Goal: Task Accomplishment & Management: Use online tool/utility

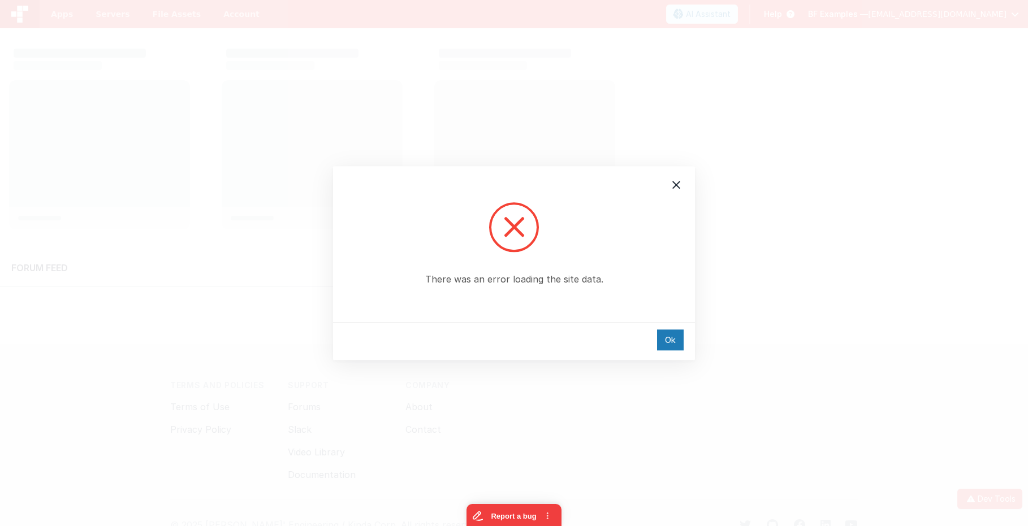
drag, startPoint x: 663, startPoint y: 336, endPoint x: 628, endPoint y: 333, distance: 35.7
click at [663, 336] on div "Ok" at bounding box center [670, 340] width 27 height 21
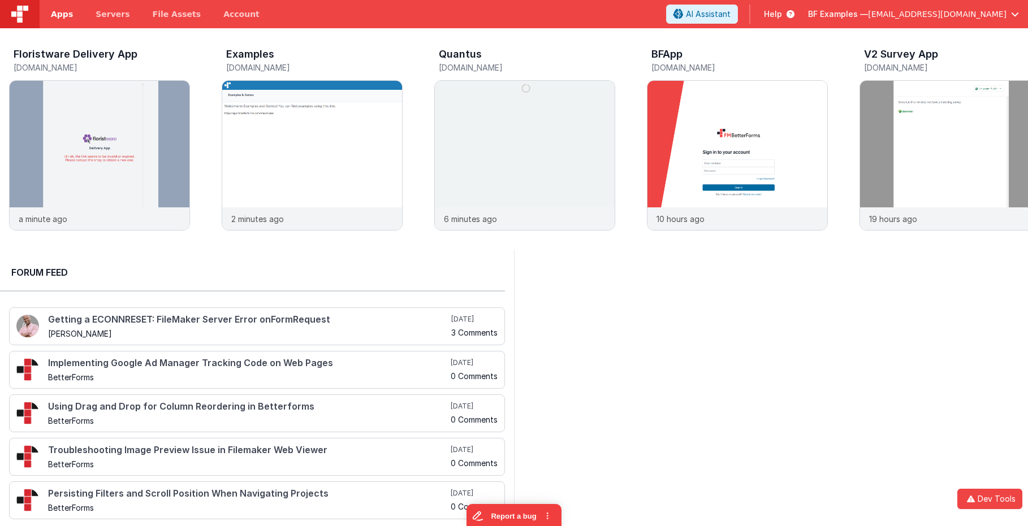
click at [63, 21] on link "Apps" at bounding box center [62, 14] width 45 height 28
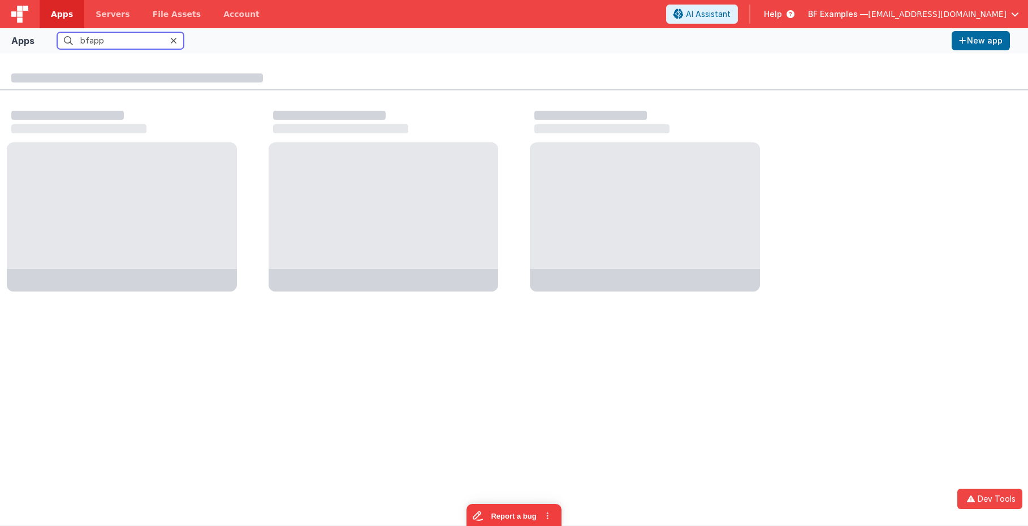
drag, startPoint x: 110, startPoint y: 44, endPoint x: 47, endPoint y: 40, distance: 63.4
click at [29, 41] on div "Apps bfapp New app" at bounding box center [514, 40] width 1028 height 25
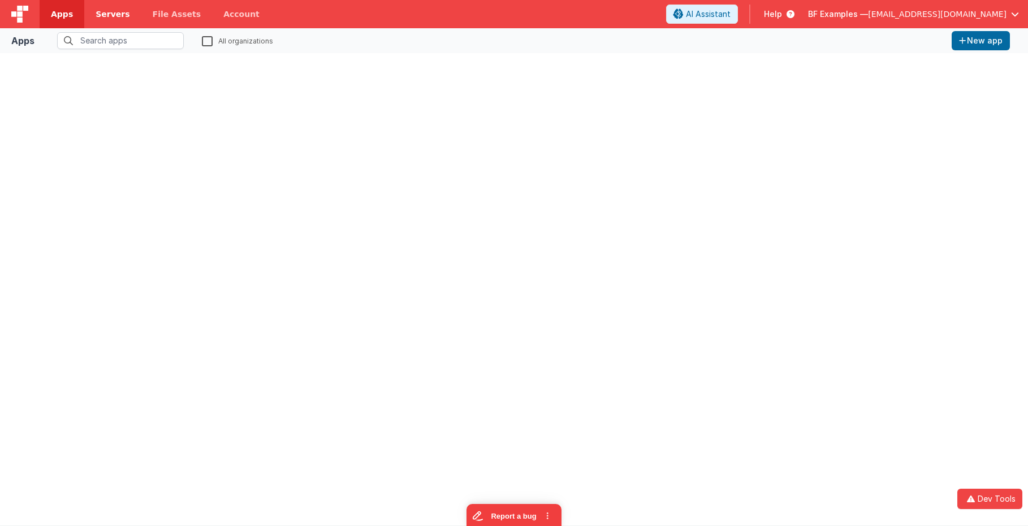
click at [120, 15] on span "Servers" at bounding box center [113, 13] width 34 height 11
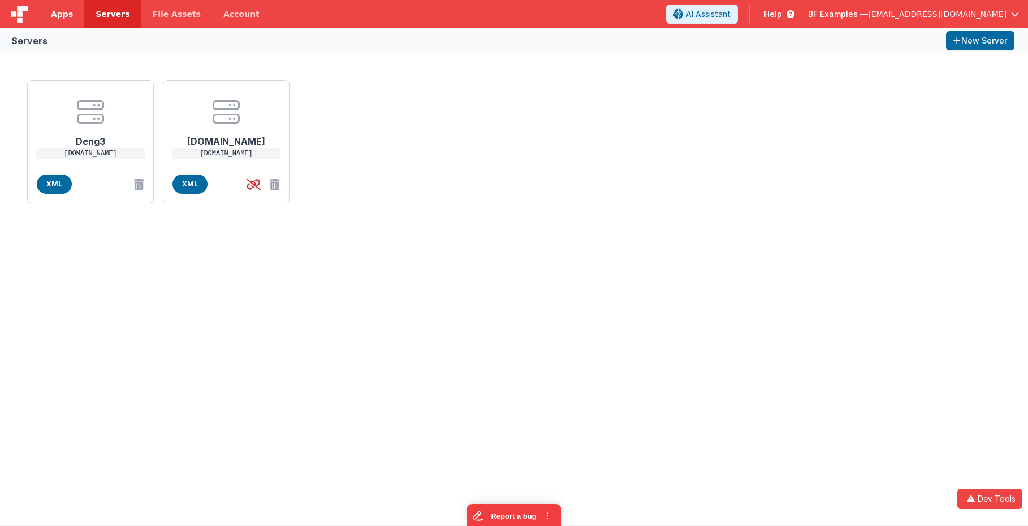
click at [67, 18] on span "Apps" at bounding box center [62, 13] width 22 height 11
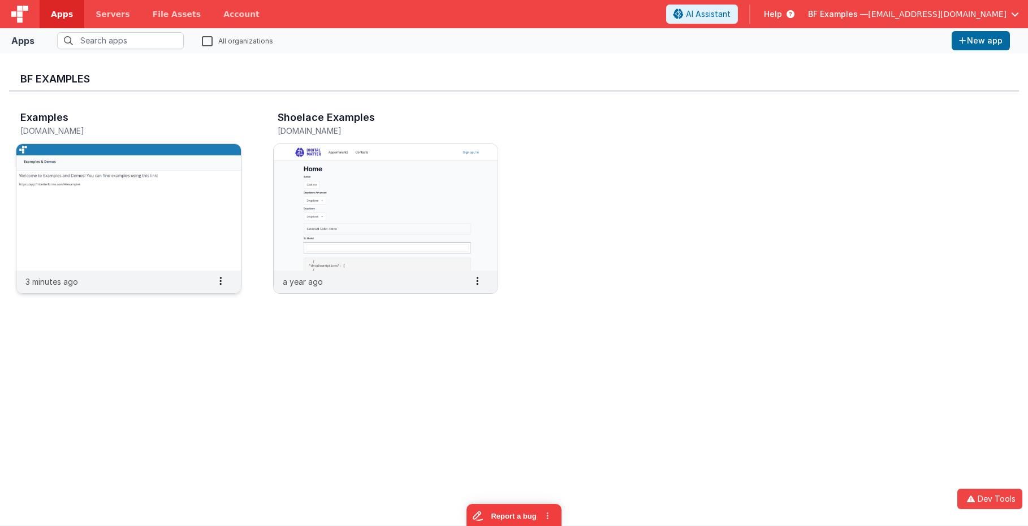
click at [105, 209] on img at bounding box center [128, 207] width 224 height 127
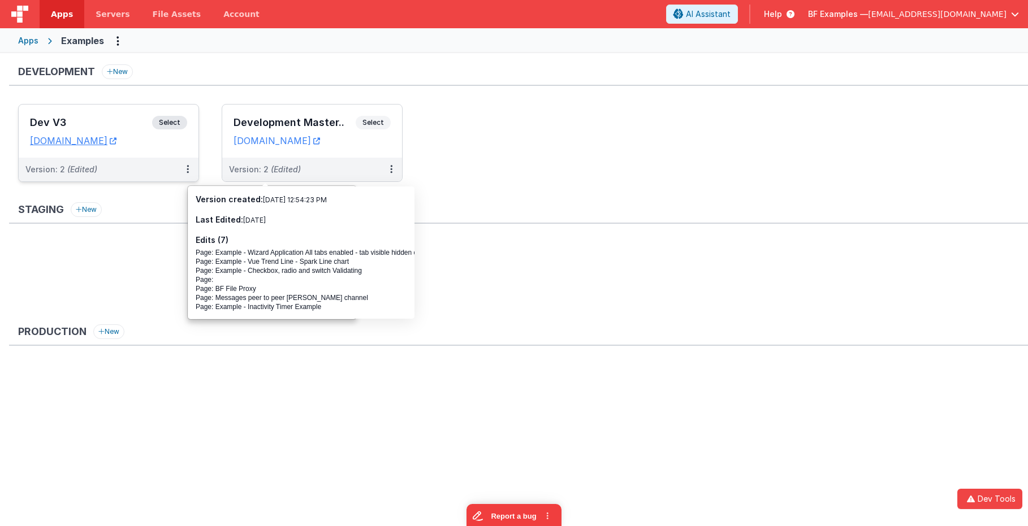
click at [164, 120] on span "Select" at bounding box center [169, 123] width 35 height 14
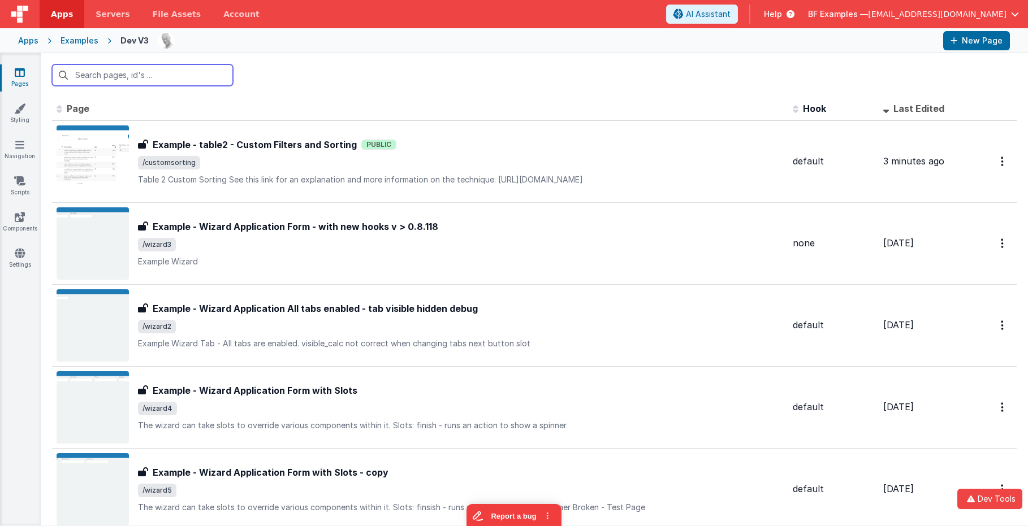
click at [166, 78] on input "text" at bounding box center [142, 74] width 181 height 21
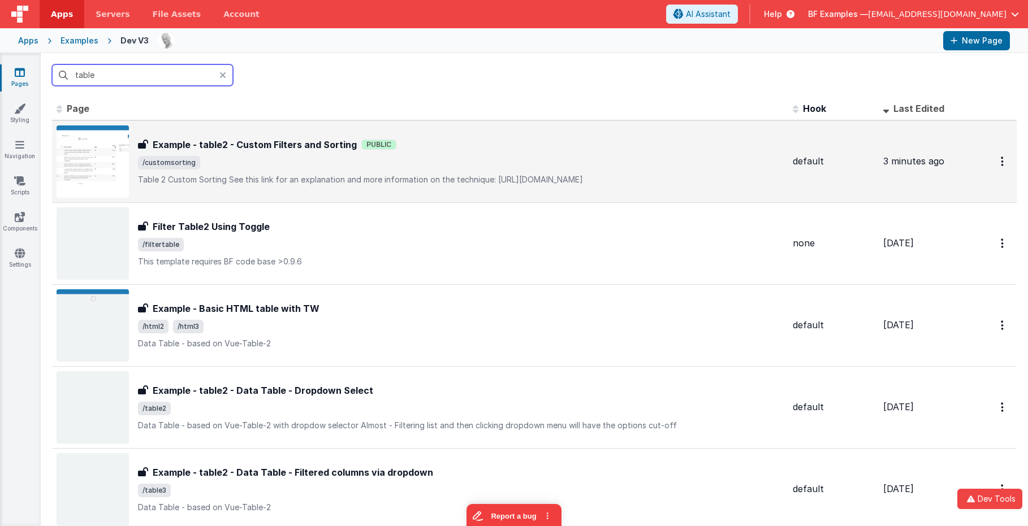
type input "table"
click at [240, 152] on div "Example - table2 - Custom Filters and Sorting Example - table2 - Custom Filters…" at bounding box center [461, 161] width 646 height 47
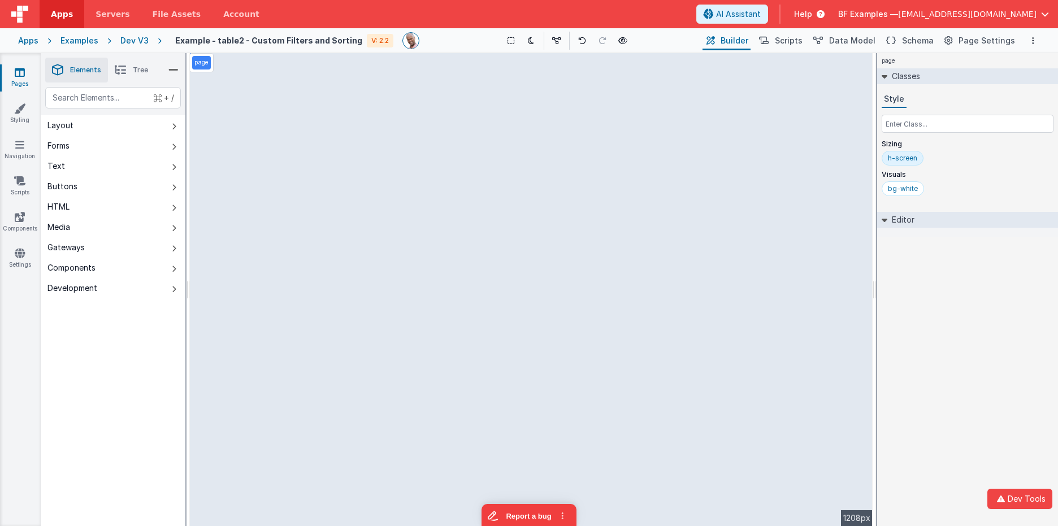
select select "newActionScript4"
click at [121, 96] on div "text" at bounding box center [113, 97] width 136 height 21
type div "butt"
select select
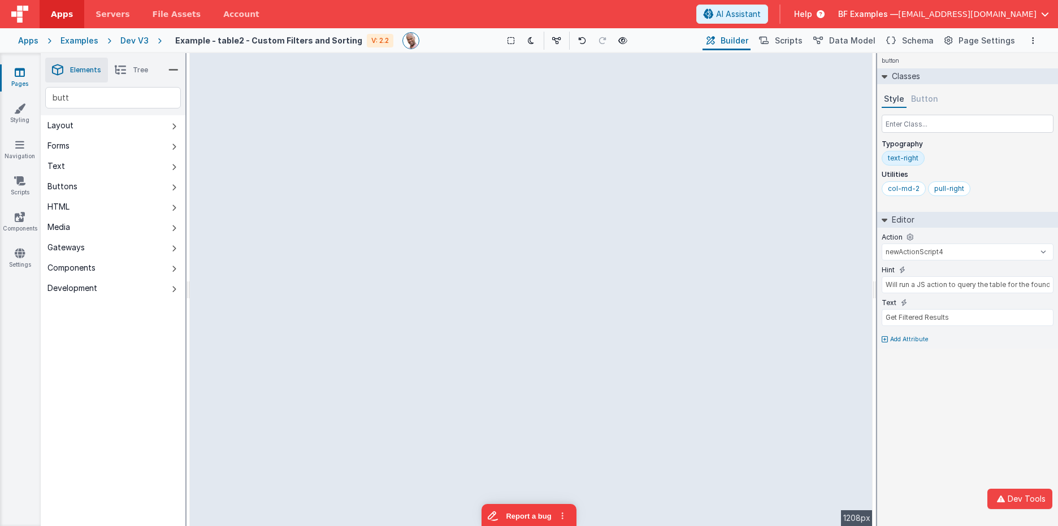
type input "Push Me"
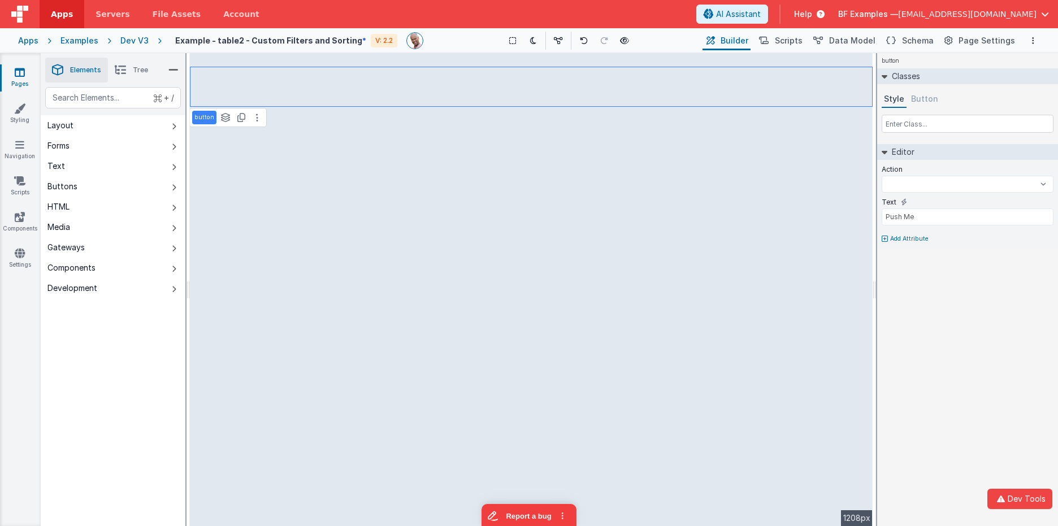
select select
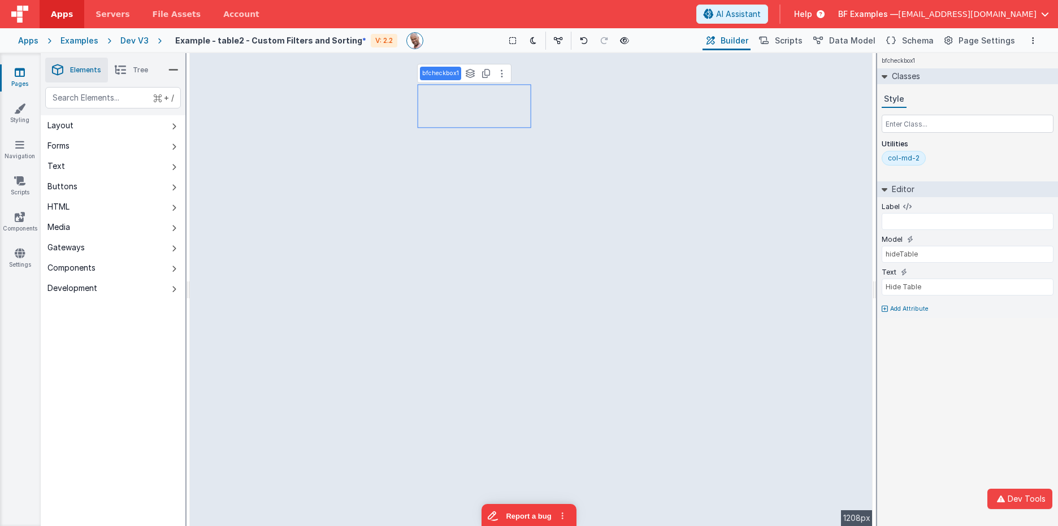
select select
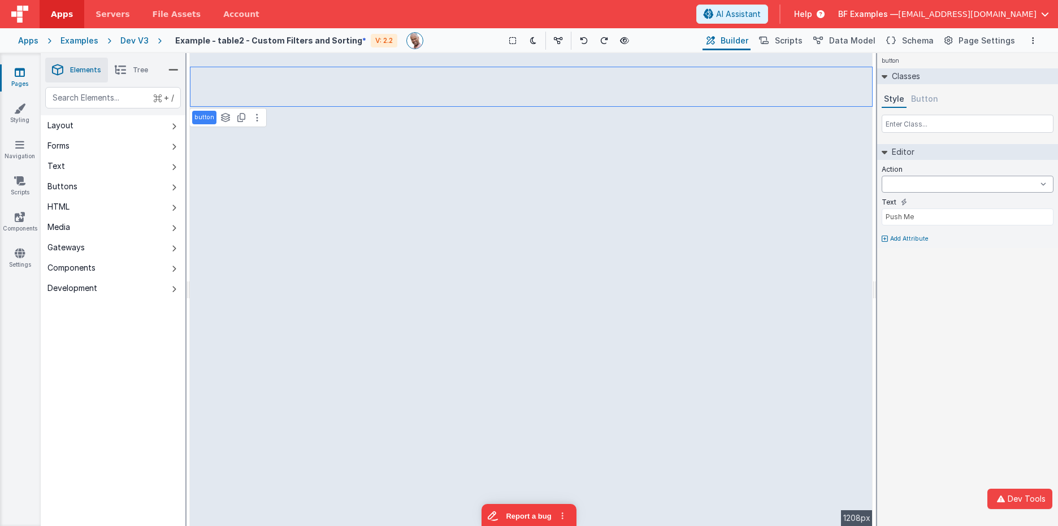
click at [921, 191] on select "filterChanged newActionScript2 newActionScript3 newActionScript4 newscript onAp…" at bounding box center [968, 184] width 172 height 17
select select "newActionScript3"
click at [882, 176] on select "filterChanged newActionScript2 newActionScript3 newActionScript4 newscript onAp…" at bounding box center [968, 184] width 172 height 17
drag, startPoint x: 961, startPoint y: 300, endPoint x: 933, endPoint y: 219, distance: 84.9
click at [960, 294] on div "button Classes Style Button Editor Action filterChanged newActionScript2 newAct…" at bounding box center [967, 289] width 181 height 473
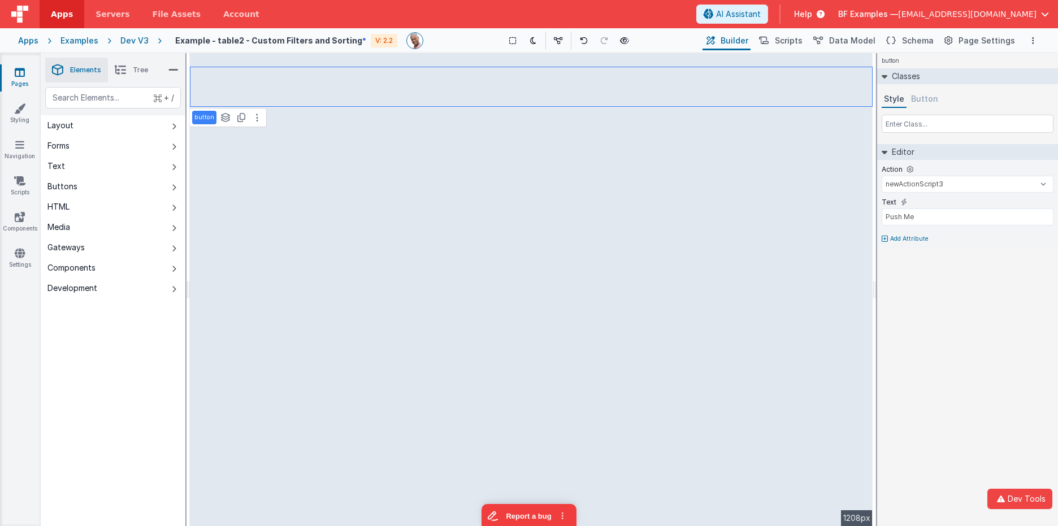
type input "Older Than"
select select "newActionScript3"
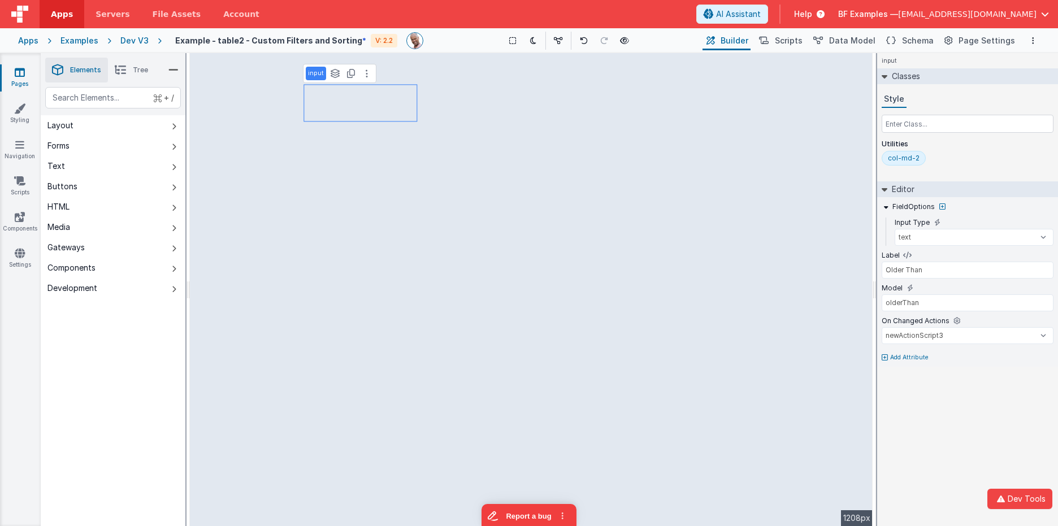
type input "Push Me"
select select "newActionScript3"
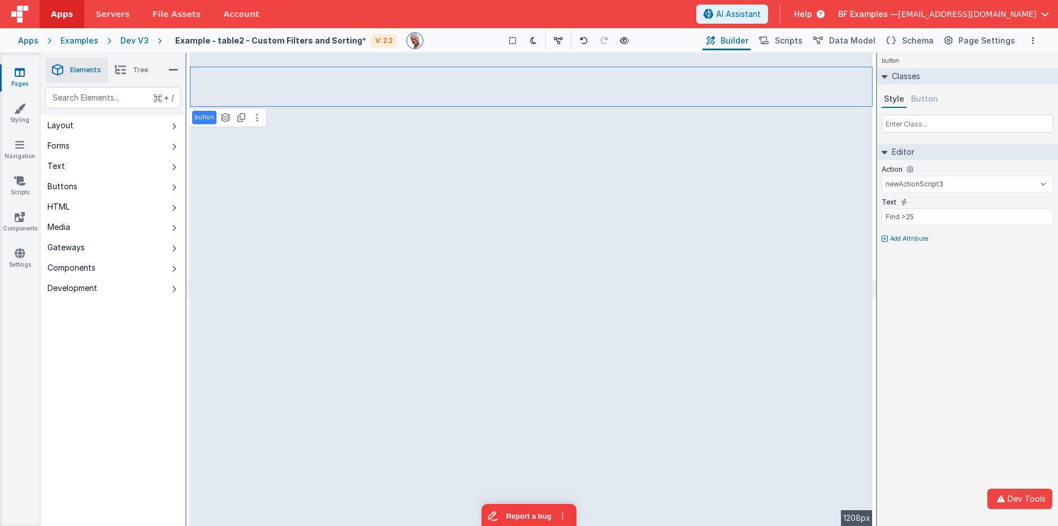
type input "Older Than"
select select "newActionScript3"
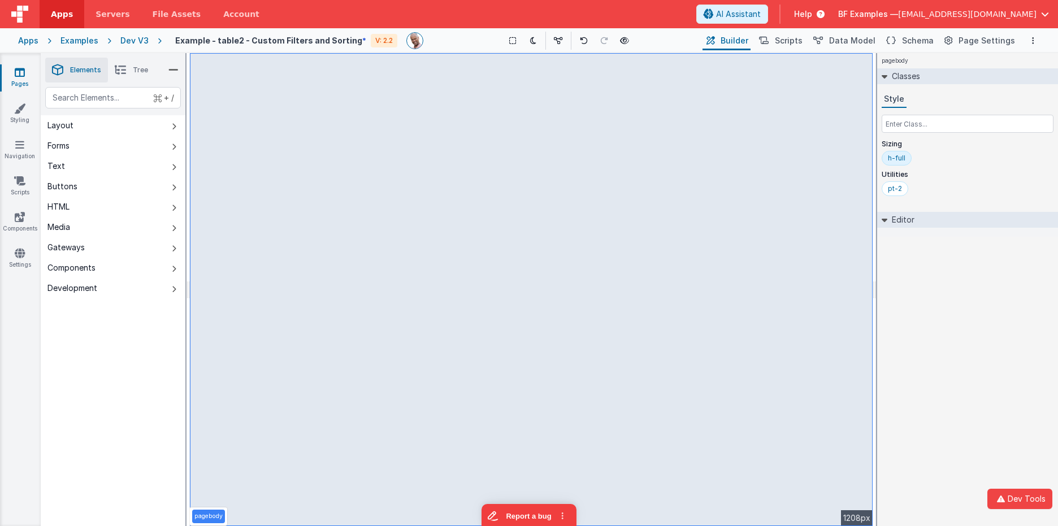
select select "newActionScript3"
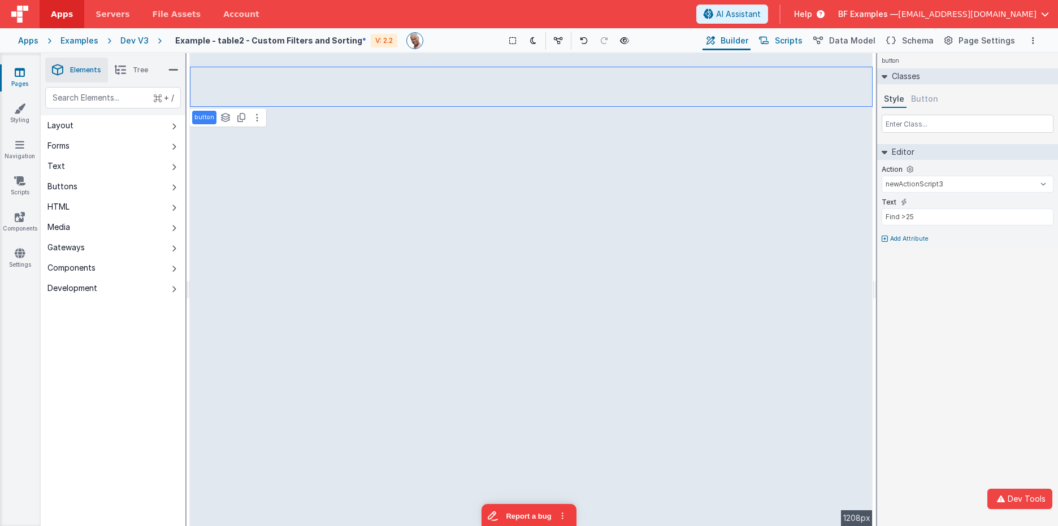
click at [794, 41] on span "Scripts" at bounding box center [789, 40] width 28 height 11
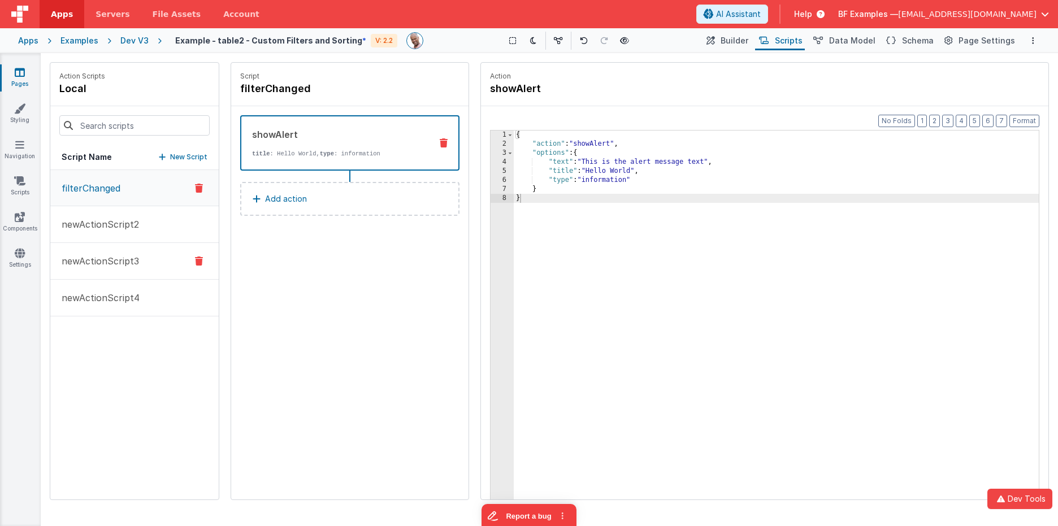
click at [85, 265] on p "newActionScript3" at bounding box center [97, 261] width 84 height 14
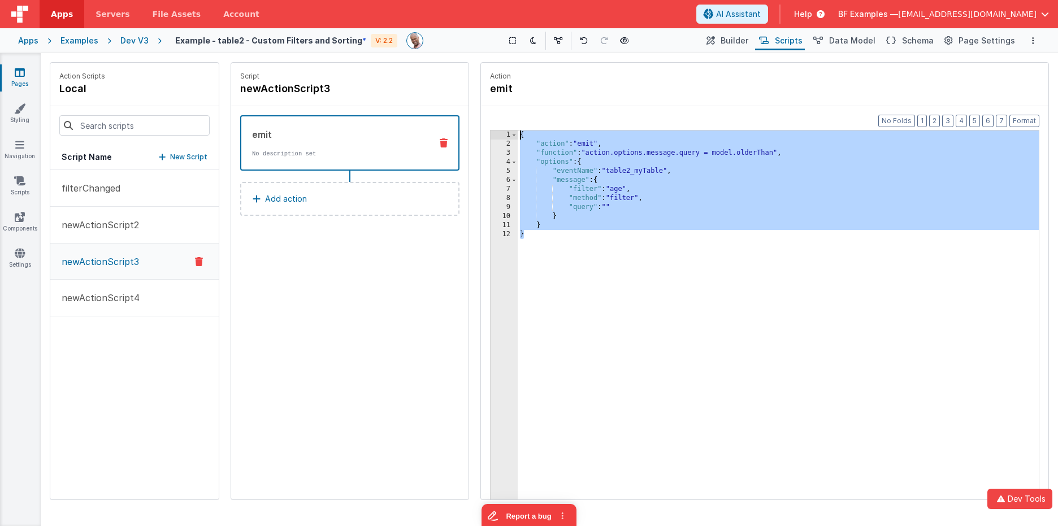
drag, startPoint x: 539, startPoint y: 225, endPoint x: 431, endPoint y: 96, distance: 168.5
click at [431, 96] on div "Action Scripts local Script Name New Script filterChanged newActionScript2 newA…" at bounding box center [550, 281] width 1000 height 438
click at [195, 153] on p "New Script" at bounding box center [188, 157] width 37 height 11
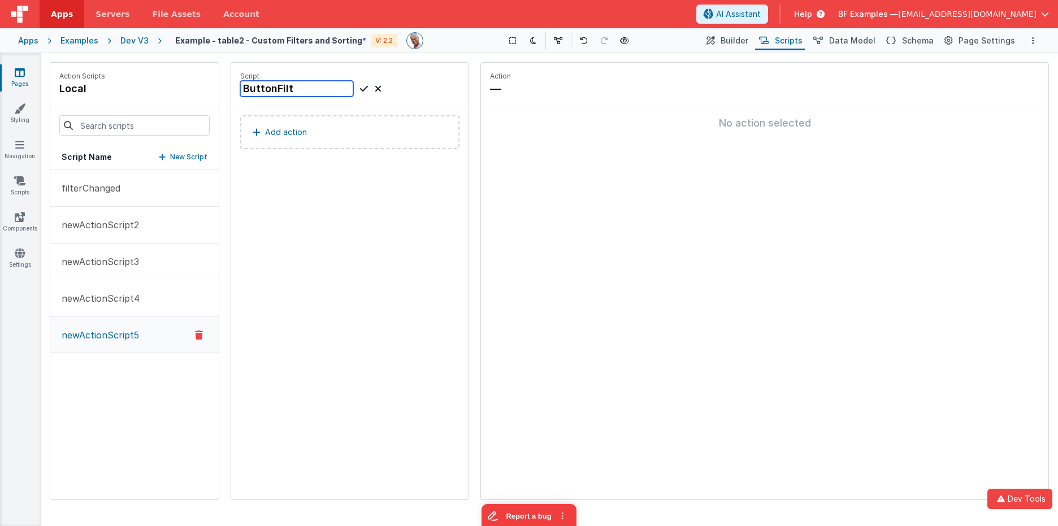
type input "ButtonFilte"
click at [331, 126] on button "Add action" at bounding box center [349, 132] width 219 height 34
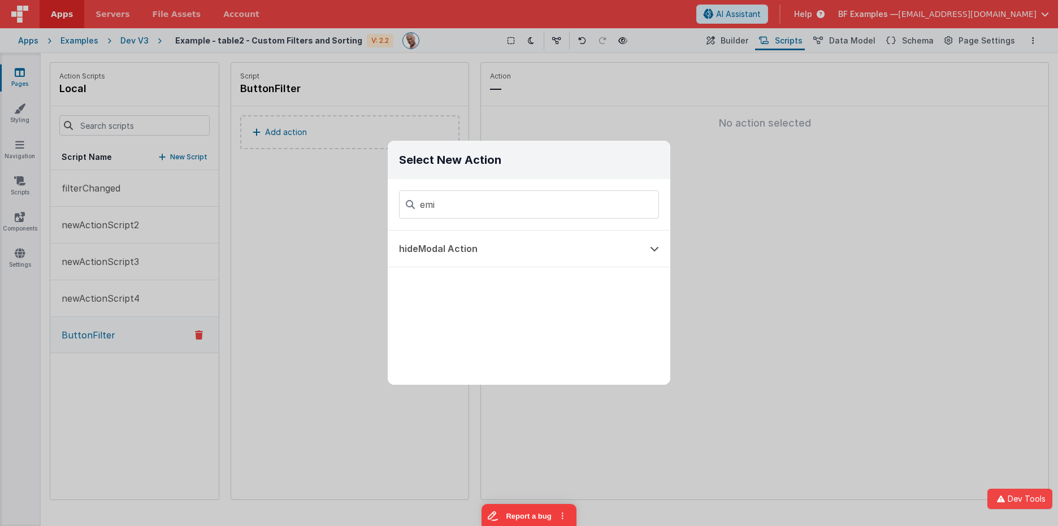
type input "emit"
click at [487, 244] on button "Function - Runs JavaScript" at bounding box center [513, 249] width 251 height 36
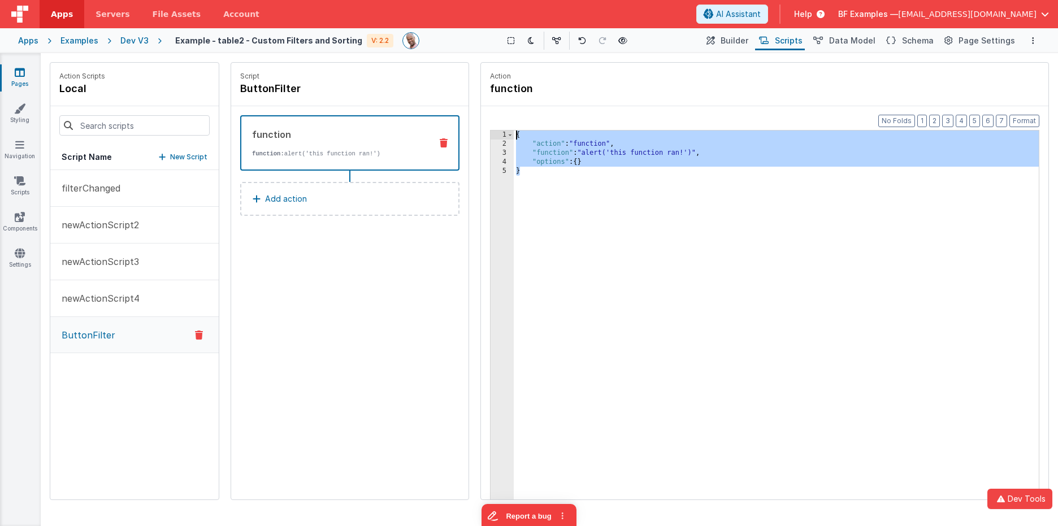
drag, startPoint x: 465, startPoint y: 93, endPoint x: 461, endPoint y: 88, distance: 6.0
click at [461, 88] on div "Action Scripts local Script Name New Script filterChanged newActionScript2 newA…" at bounding box center [550, 281] width 1000 height 438
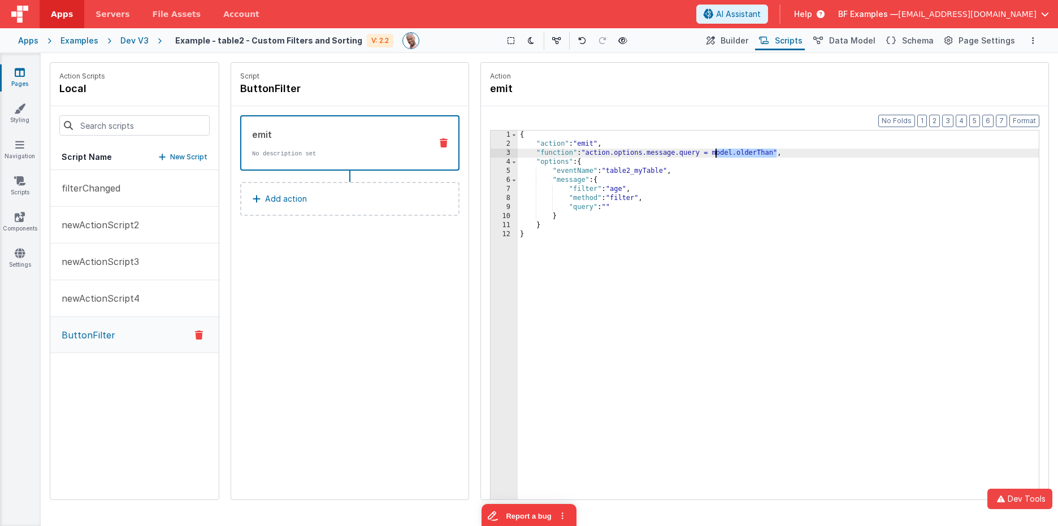
drag, startPoint x: 777, startPoint y: 154, endPoint x: 717, endPoint y: 154, distance: 59.9
click at [717, 154] on div "{ "action" : "emit" , "function" : "action.options.message.query = model.olderT…" at bounding box center [778, 342] width 521 height 422
click at [719, 152] on div "{ "action" : "emit" , "function" : "action.options.message.query = '25" , "opti…" at bounding box center [778, 342] width 521 height 422
click at [749, 38] on span "Builder" at bounding box center [735, 40] width 28 height 11
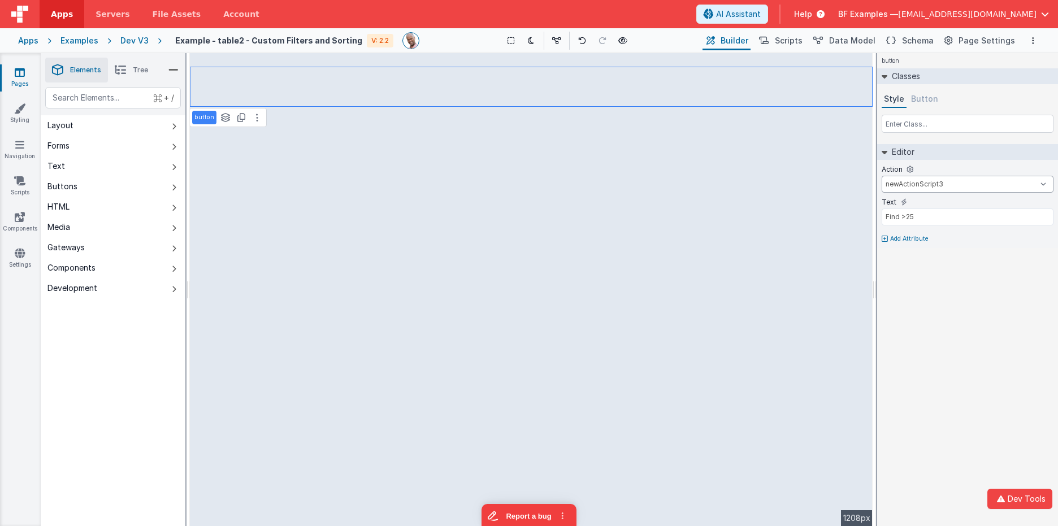
click at [970, 187] on select "filterChanged newActionScript2 newActionScript3 newActionScript4 ButtonFilter n…" at bounding box center [968, 184] width 172 height 17
select select "ButtonFilter"
click at [882, 176] on select "filterChanged newActionScript2 newActionScript3 newActionScript4 ButtonFilter n…" at bounding box center [968, 184] width 172 height 17
click at [963, 317] on div "button Classes Style Button Editor Action filterChanged newActionScript2 newAct…" at bounding box center [967, 289] width 181 height 473
click at [947, 359] on div "button Classes Style Button Editor Action filterChanged newActionScript2 newAct…" at bounding box center [967, 289] width 181 height 473
